Goal: Task Accomplishment & Management: Use online tool/utility

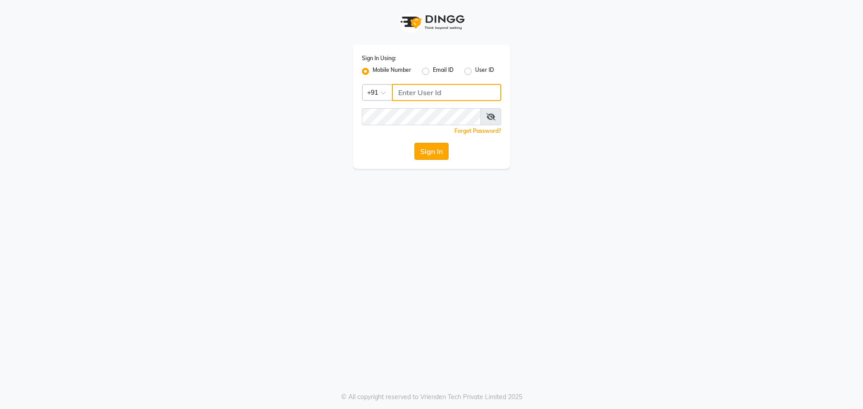
type input "9765887551"
click at [421, 151] on button "Sign In" at bounding box center [431, 151] width 34 height 17
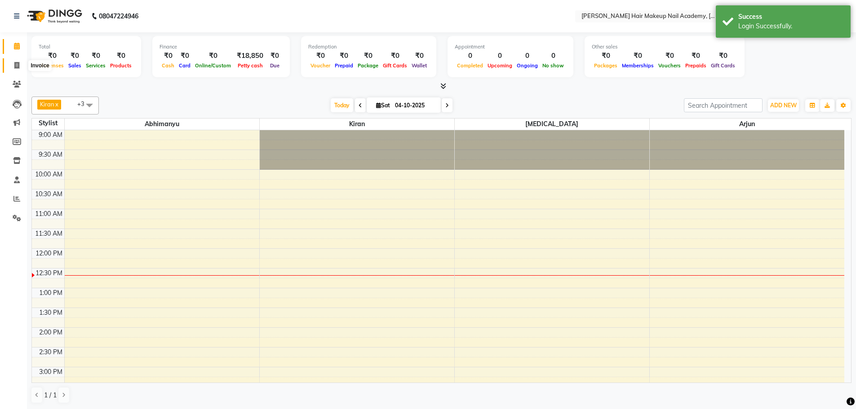
click at [16, 65] on icon at bounding box center [16, 65] width 5 height 7
select select "3468"
select select "service"
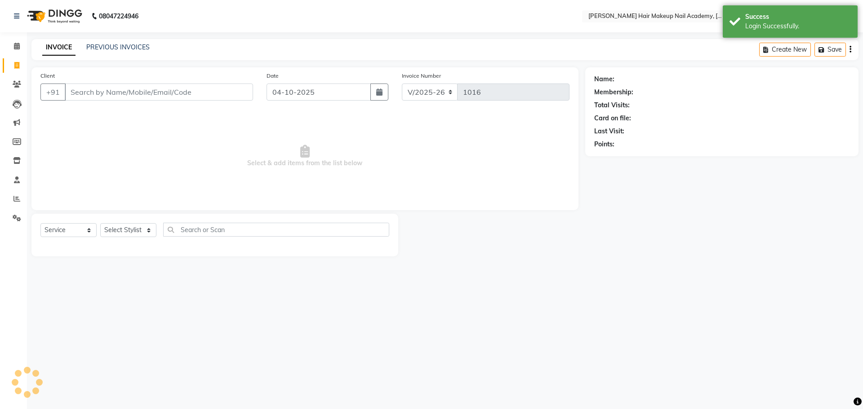
drag, startPoint x: 118, startPoint y: 96, endPoint x: 123, endPoint y: 81, distance: 16.2
click at [123, 81] on div "Client +91" at bounding box center [147, 89] width 226 height 37
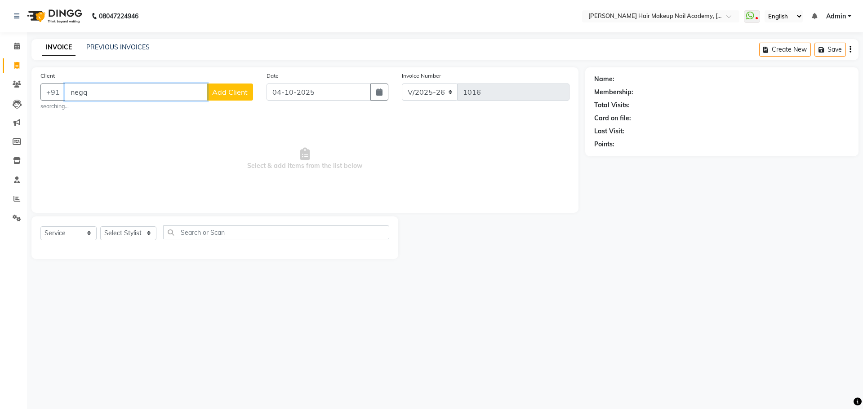
click at [104, 96] on input "negq" at bounding box center [136, 92] width 142 height 17
click at [114, 112] on span "Neha Friend" at bounding box center [95, 112] width 41 height 9
type input "9766606894"
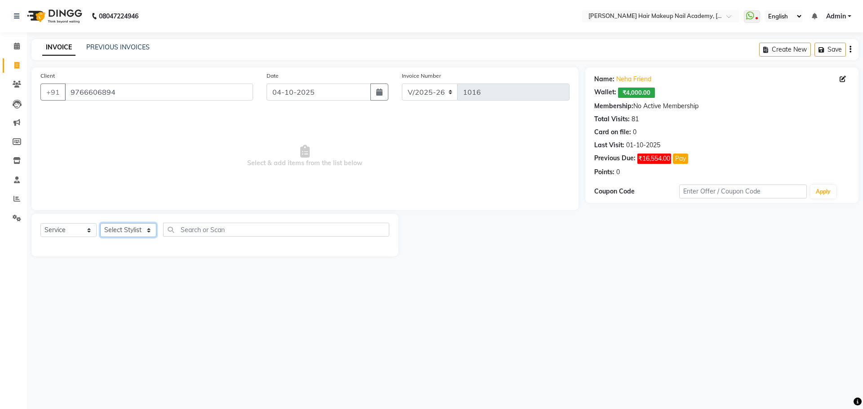
click at [150, 231] on select "Select Stylist Abhimanyu [PERSON_NAME] [PERSON_NAME][MEDICAL_DATA]" at bounding box center [128, 230] width 56 height 14
select select "15692"
click at [100, 223] on select "Select Stylist Abhimanyu [PERSON_NAME] [PERSON_NAME][MEDICAL_DATA]" at bounding box center [128, 230] width 56 height 14
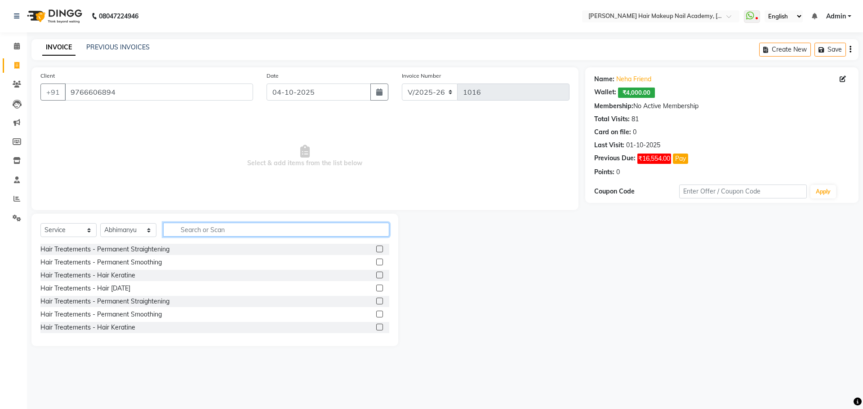
drag, startPoint x: 218, startPoint y: 227, endPoint x: 221, endPoint y: 222, distance: 6.2
click at [221, 222] on div "Select Service Product Membership Package Voucher Prepaid Gift Card Select Styl…" at bounding box center [214, 280] width 367 height 133
type input "wash"
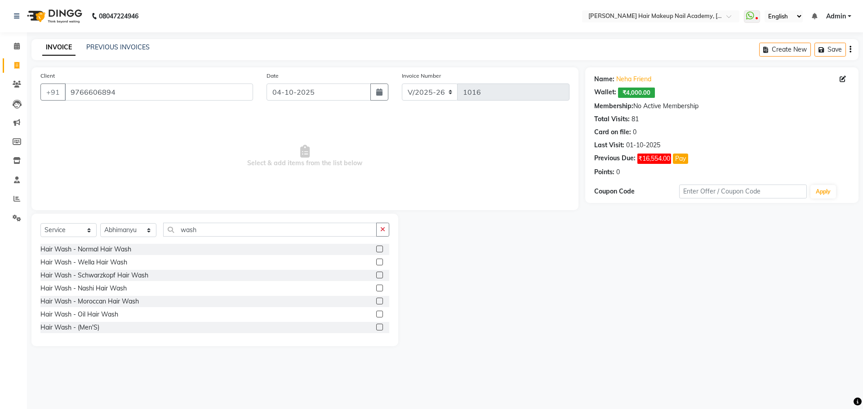
click at [376, 275] on label at bounding box center [379, 275] width 7 height 7
click at [376, 275] on input "checkbox" at bounding box center [379, 276] width 6 height 6
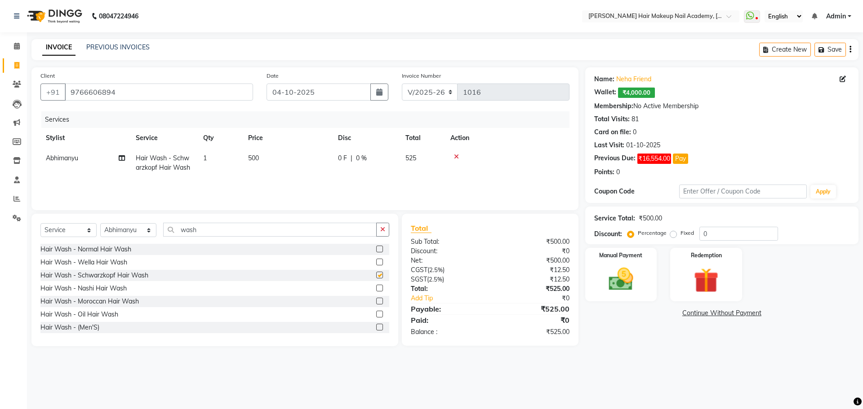
checkbox input "false"
click at [214, 230] on input "wash" at bounding box center [269, 230] width 213 height 14
type input "w"
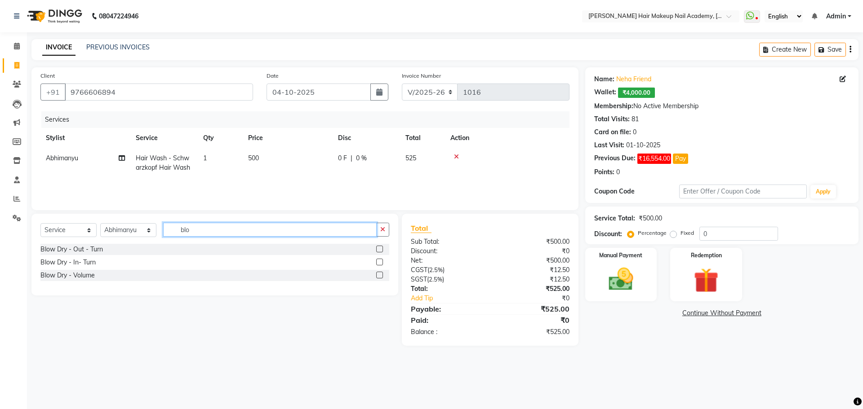
type input "blo"
click at [381, 274] on label at bounding box center [379, 275] width 7 height 7
click at [381, 274] on input "checkbox" at bounding box center [379, 276] width 6 height 6
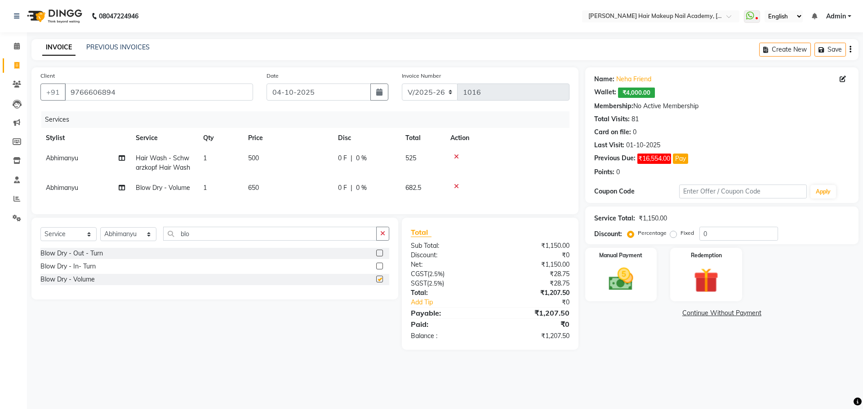
checkbox input "false"
click at [849, 49] on icon "button" at bounding box center [850, 49] width 2 height 0
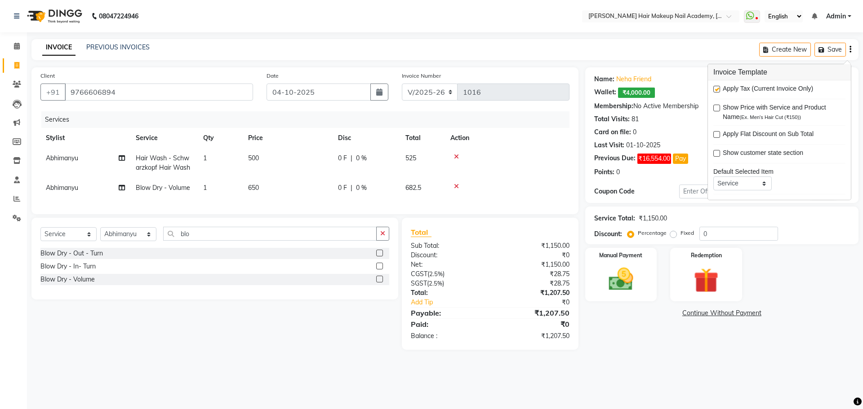
click at [717, 90] on label at bounding box center [716, 89] width 7 height 7
click at [717, 90] on input "checkbox" at bounding box center [716, 90] width 6 height 6
checkbox input "false"
click at [607, 282] on img at bounding box center [621, 280] width 42 height 30
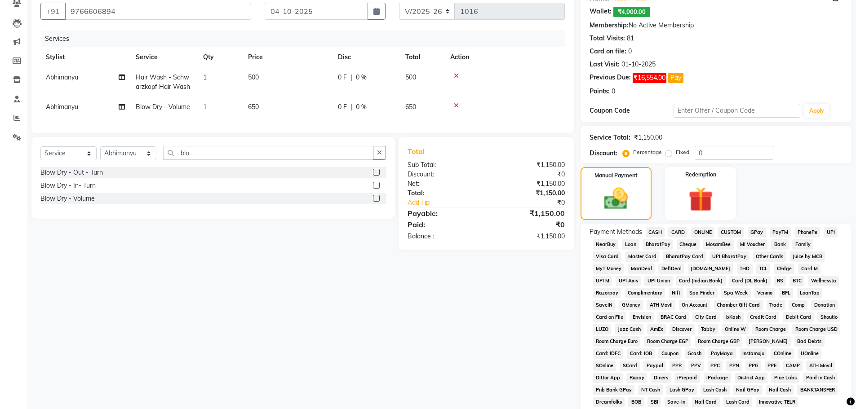
scroll to position [163, 0]
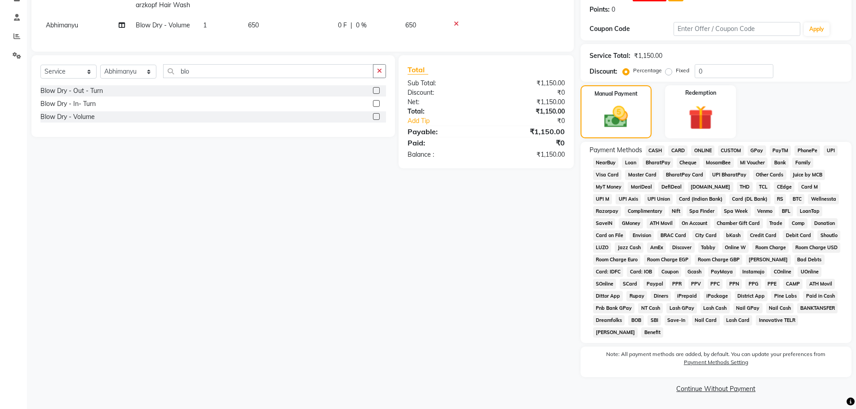
click at [710, 393] on link "Continue Without Payment" at bounding box center [715, 389] width 267 height 9
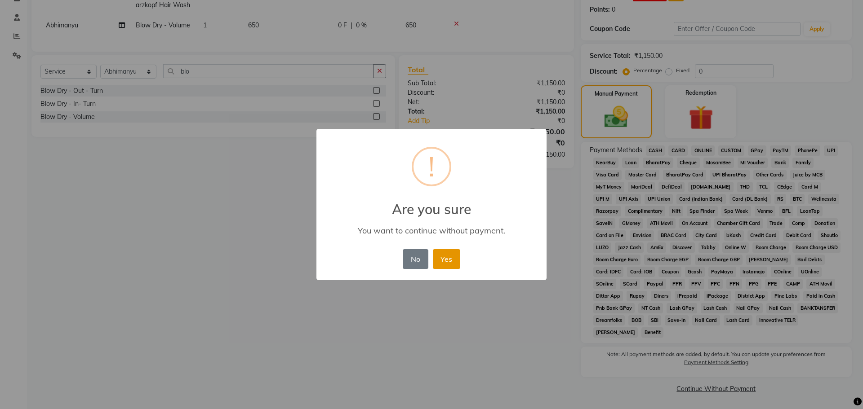
click at [447, 265] on button "Yes" at bounding box center [446, 259] width 27 height 20
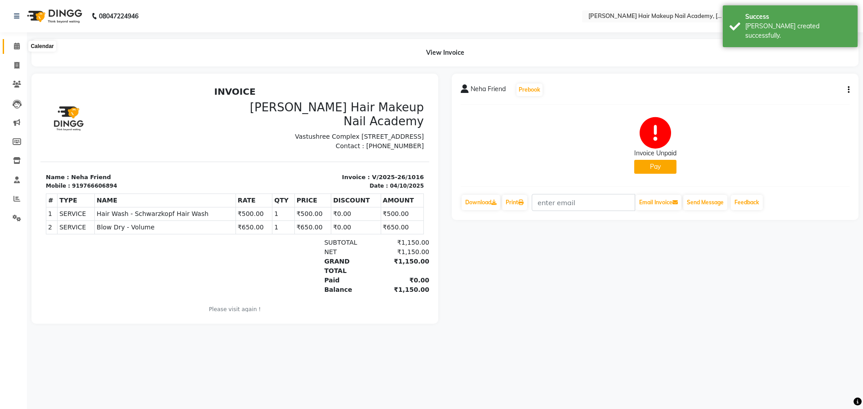
click at [17, 46] on icon at bounding box center [17, 46] width 6 height 7
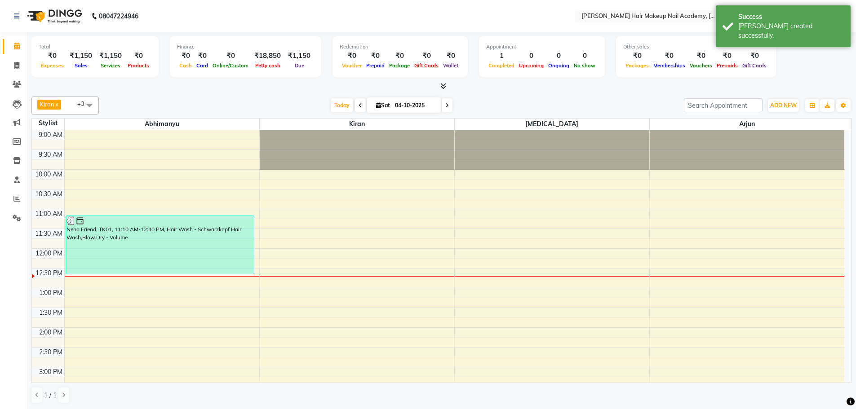
click at [359, 106] on icon at bounding box center [361, 105] width 4 height 5
type input "03-10-2025"
